Goal: Task Accomplishment & Management: Manage account settings

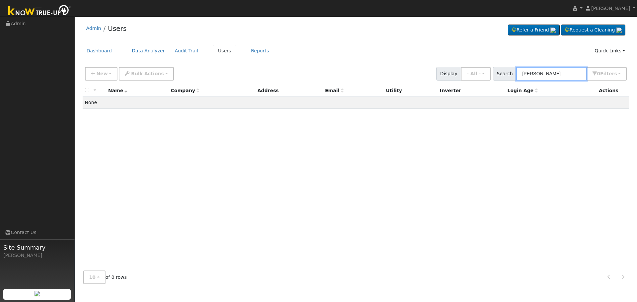
drag, startPoint x: 553, startPoint y: 70, endPoint x: 430, endPoint y: 71, distance: 122.8
click at [433, 71] on div "New Add User Quick Add Quick Connect Quick Convert Lead Bulk Actions Send Email…" at bounding box center [356, 73] width 545 height 16
paste input "[PERSON_NAME]"
type input "Shelly Moo"
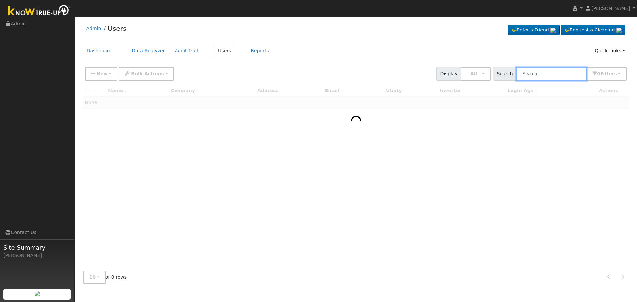
click at [539, 76] on input "text" at bounding box center [551, 74] width 70 height 14
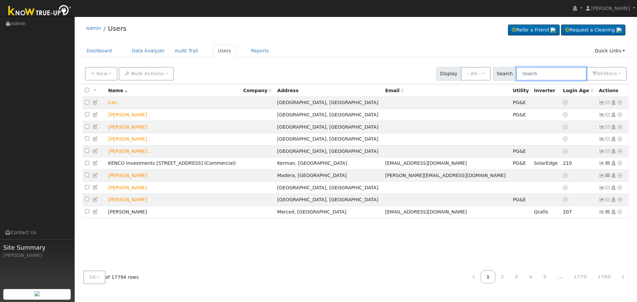
paste input "[PERSON_NAME]"
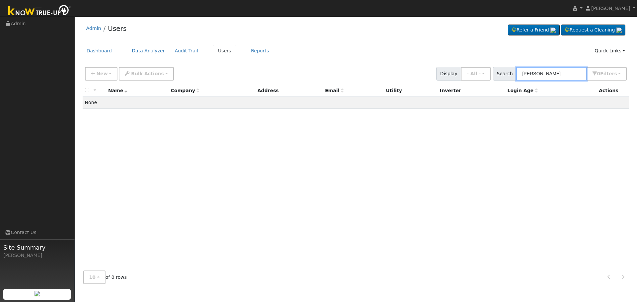
click at [558, 74] on input "[PERSON_NAME]" at bounding box center [551, 74] width 70 height 14
type input "[PERSON_NAME]"
drag, startPoint x: 558, startPoint y: 74, endPoint x: 328, endPoint y: 79, distance: 229.7
click at [346, 80] on div "New Add User Quick Add Quick Connect Quick Convert Lead Bulk Actions Send Email…" at bounding box center [356, 73] width 545 height 16
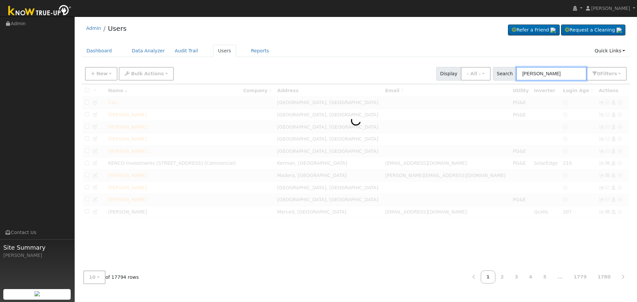
type input "[PERSON_NAME]"
